Goal: Navigation & Orientation: Go to known website

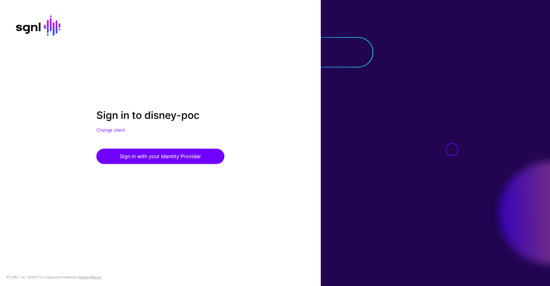
click at [503, 29] on div at bounding box center [435, 143] width 229 height 286
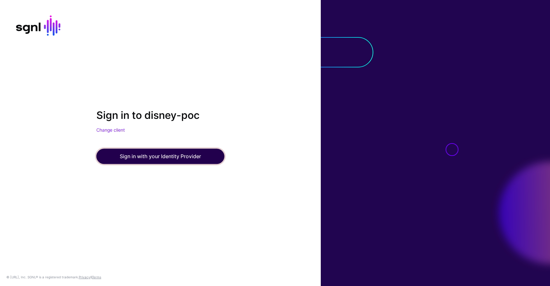
click at [174, 151] on button "Sign in with your Identity Provider" at bounding box center [160, 156] width 128 height 15
